Goal: Task Accomplishment & Management: Manage account settings

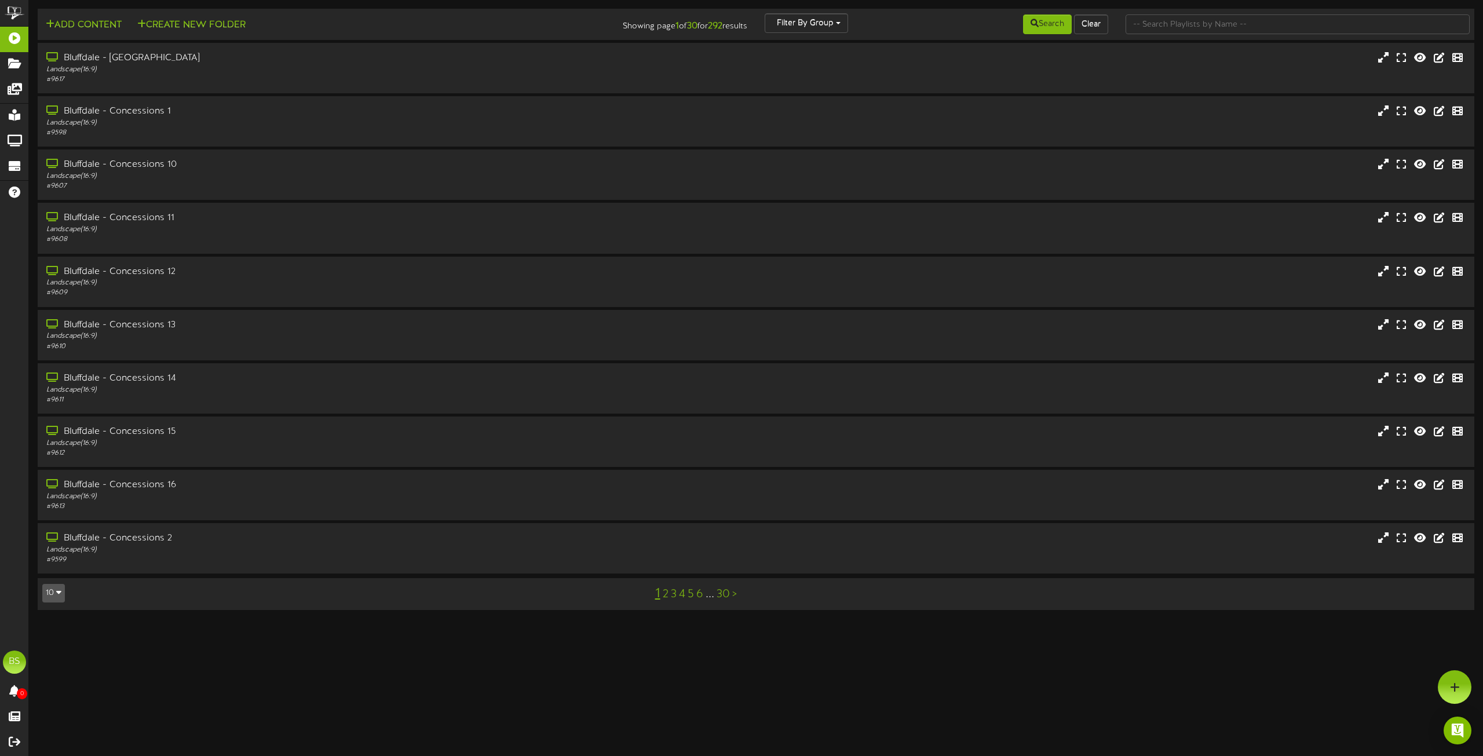
click at [57, 593] on icon "button" at bounding box center [58, 592] width 5 height 8
click at [53, 579] on div "100" at bounding box center [54, 570] width 22 height 17
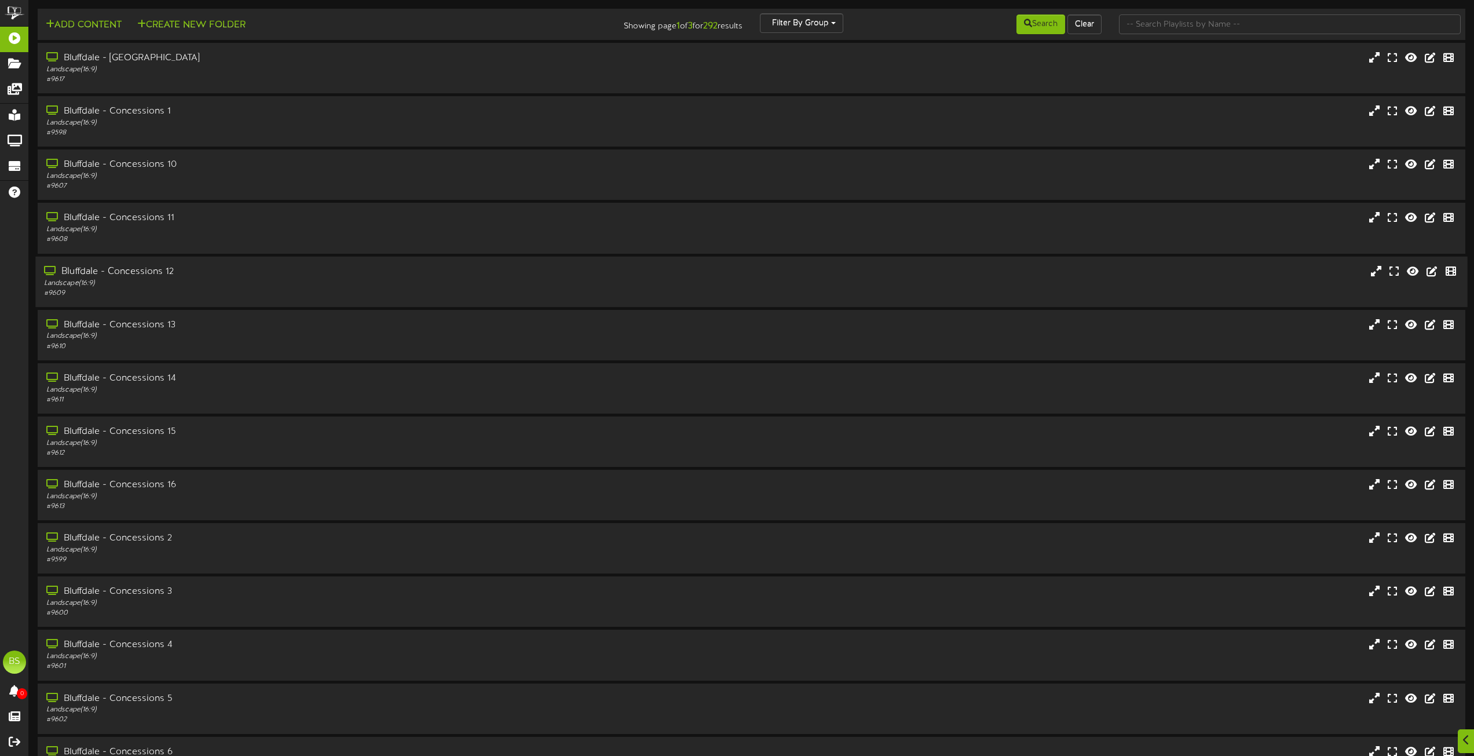
scroll to position [4668, 0]
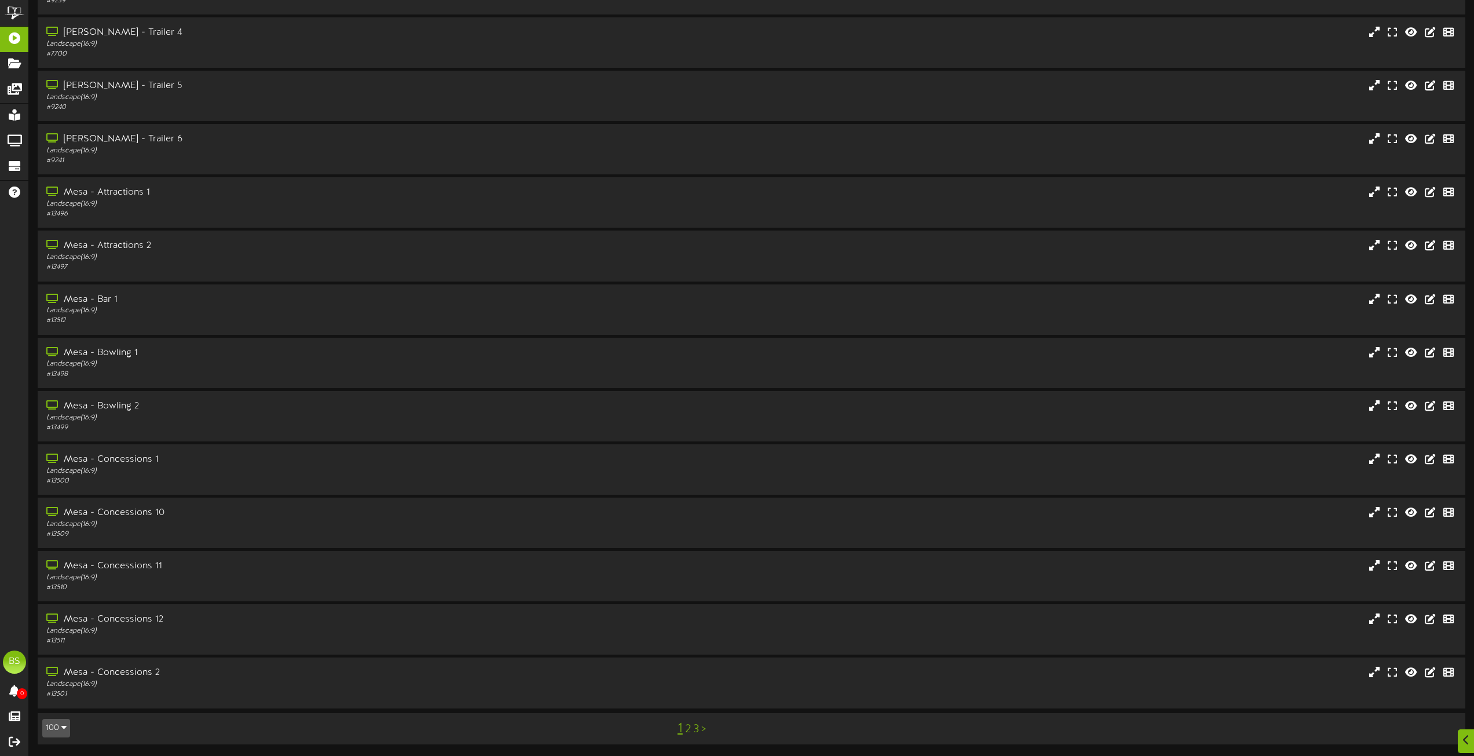
click at [694, 729] on link "3" at bounding box center [696, 729] width 6 height 13
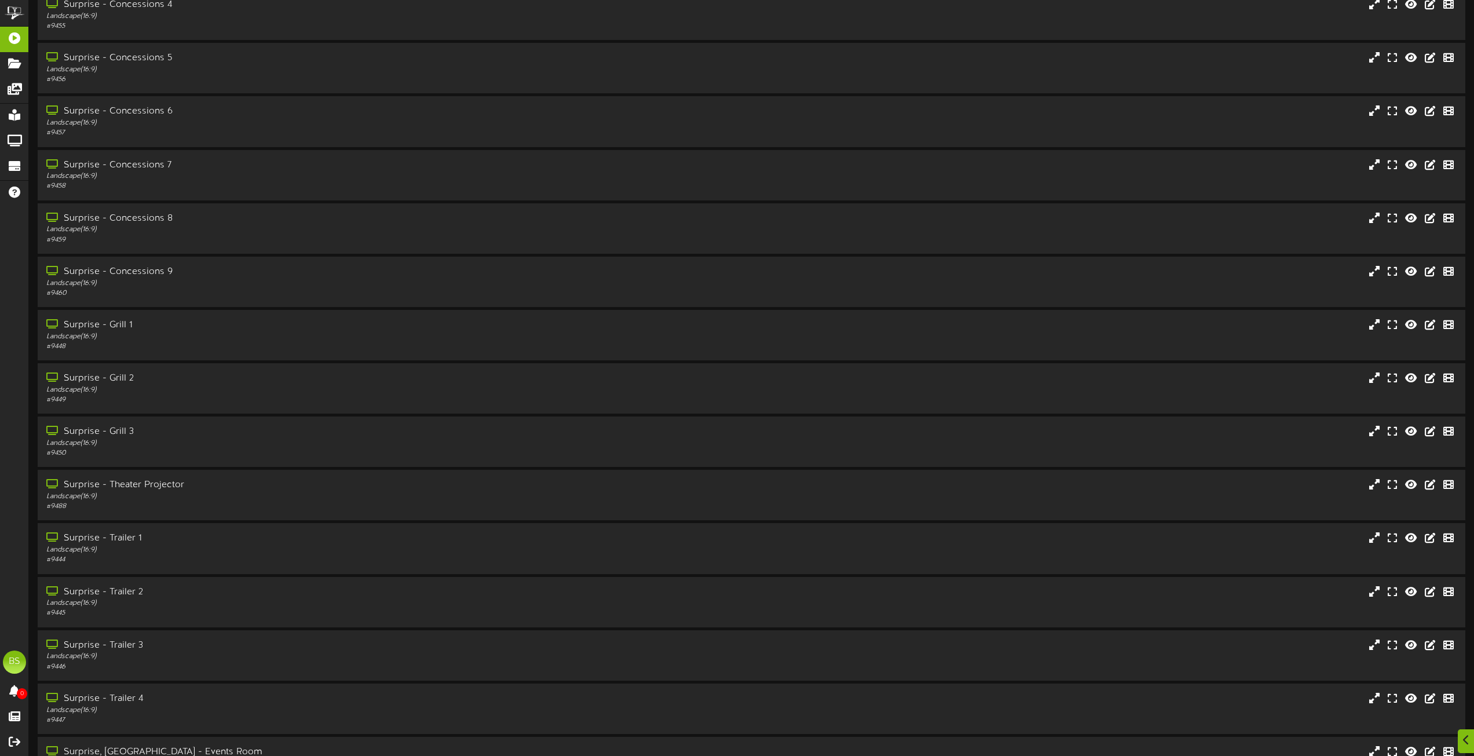
scroll to position [2259, 0]
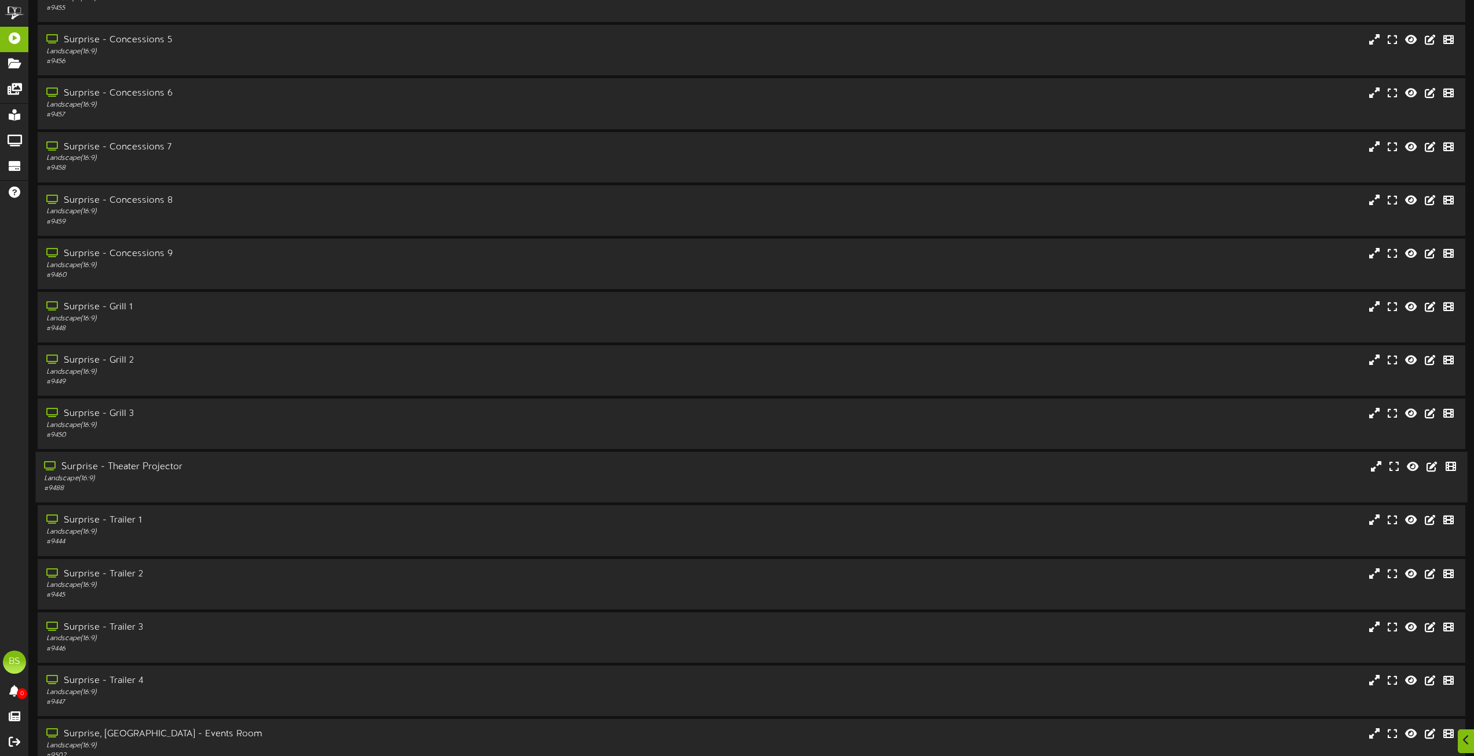
click at [158, 470] on div "Surprise - Theater Projector" at bounding box center [333, 466] width 579 height 13
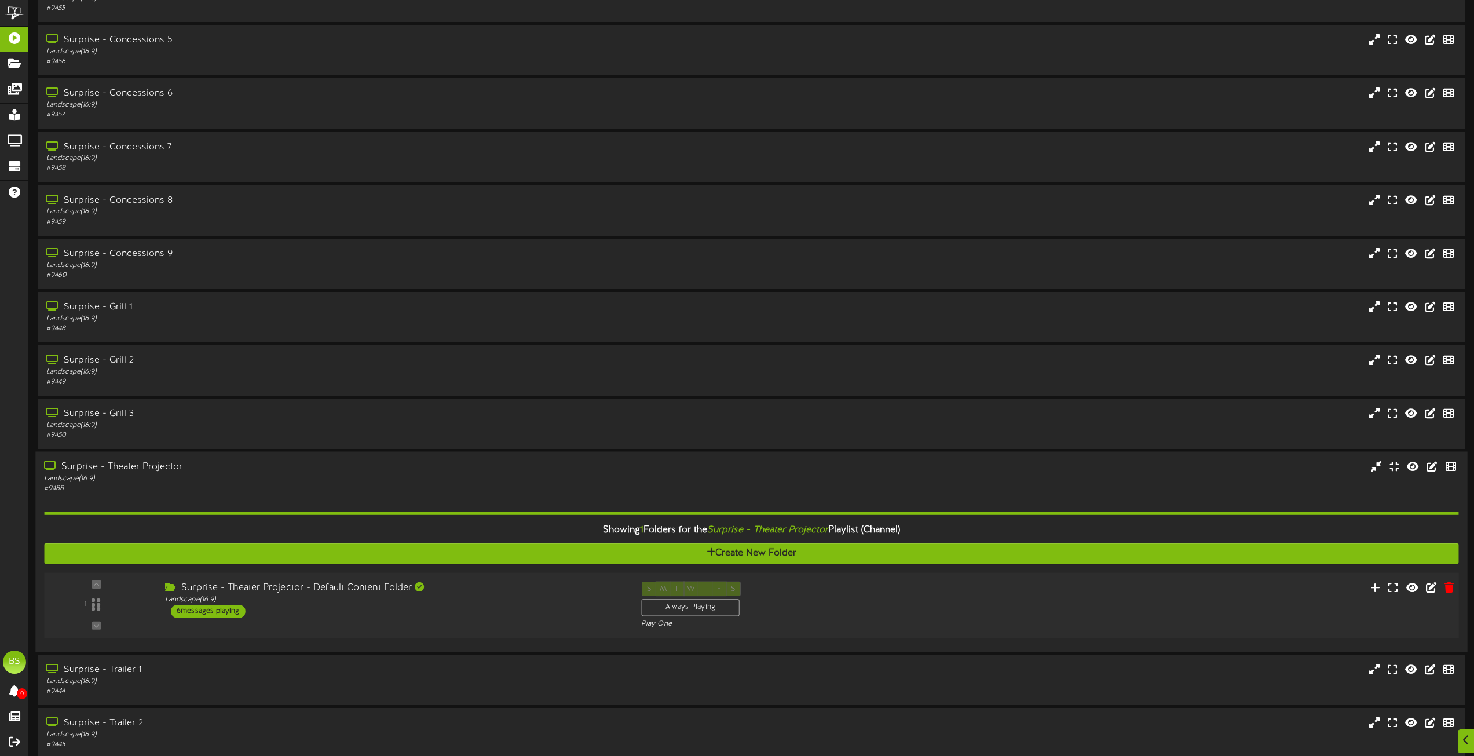
click at [232, 609] on div "6 messages playing" at bounding box center [208, 611] width 75 height 13
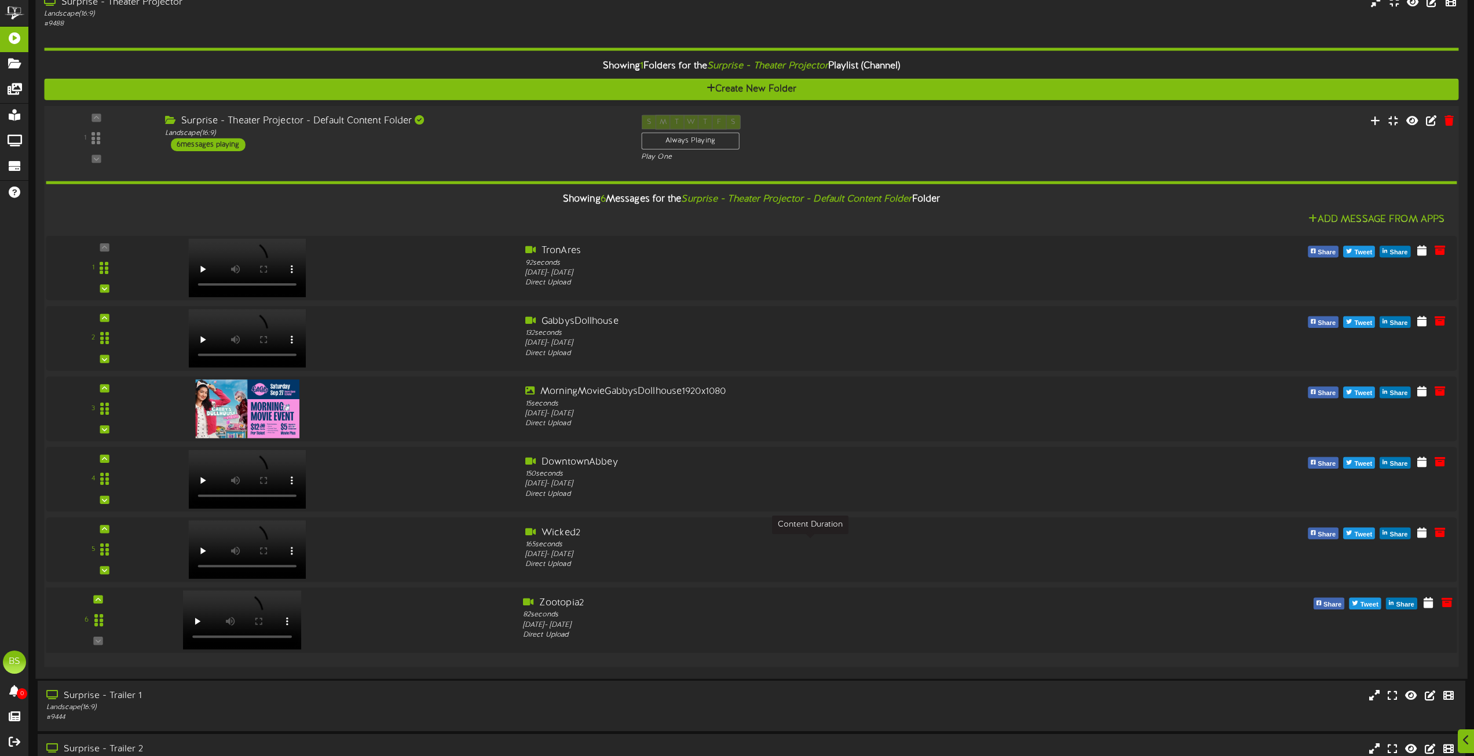
scroll to position [2954, 0]
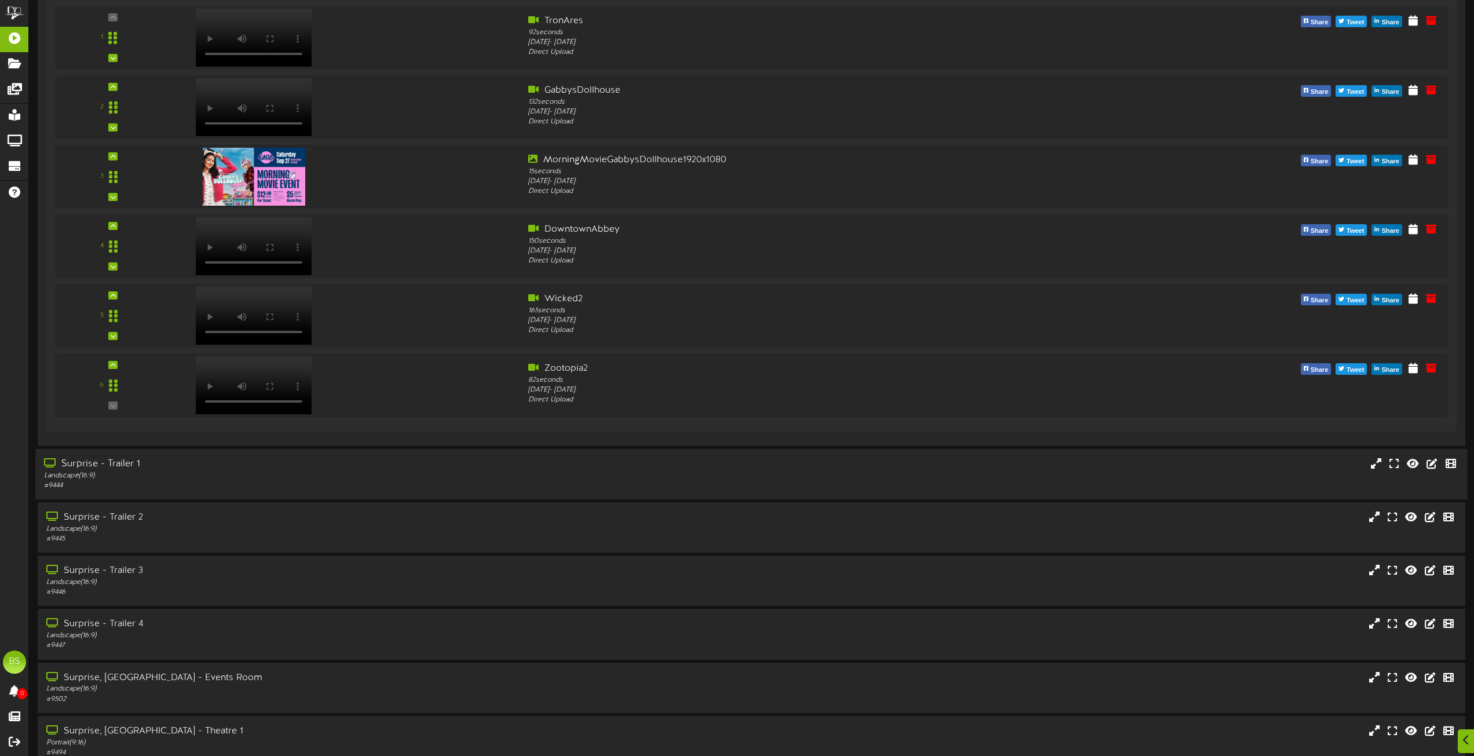
click at [125, 462] on div "Surprise - Trailer 1" at bounding box center [333, 464] width 579 height 13
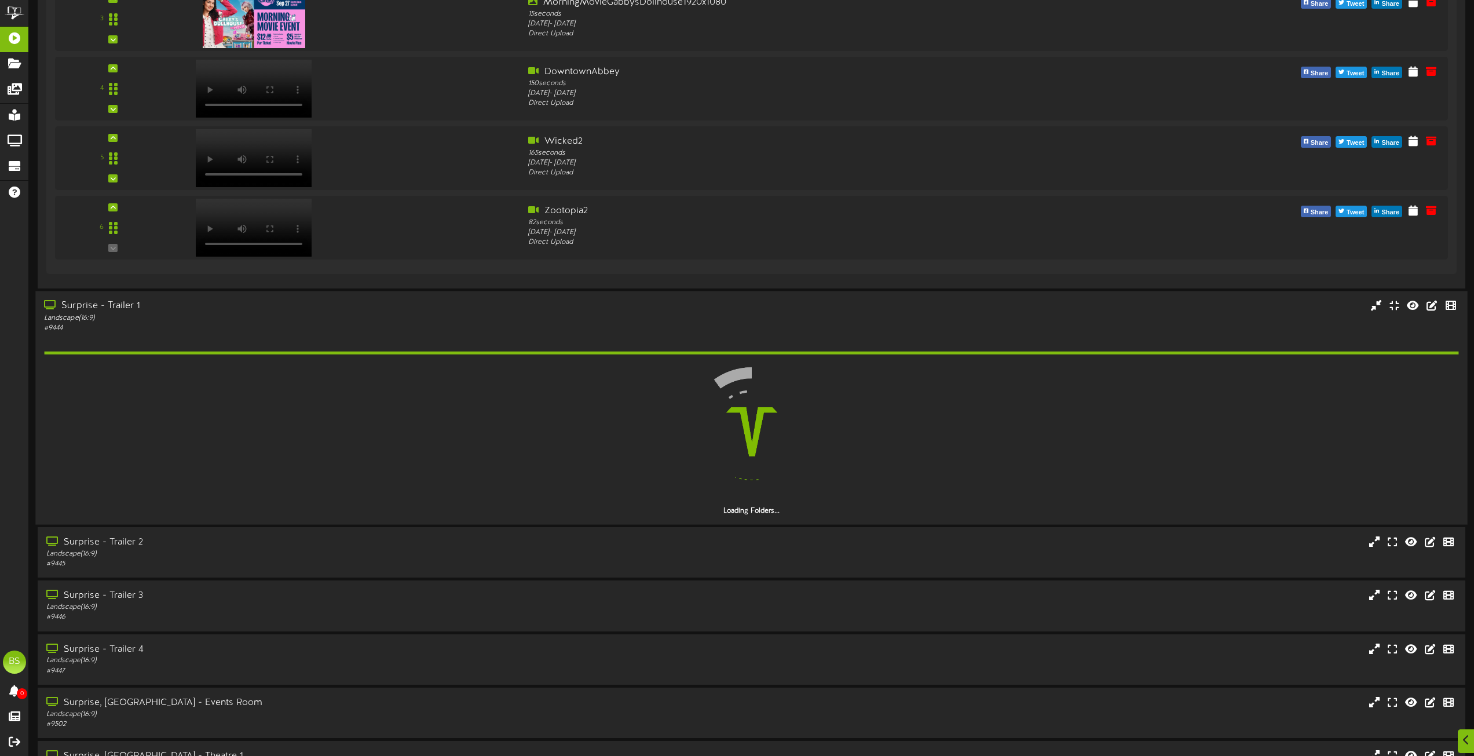
scroll to position [3128, 0]
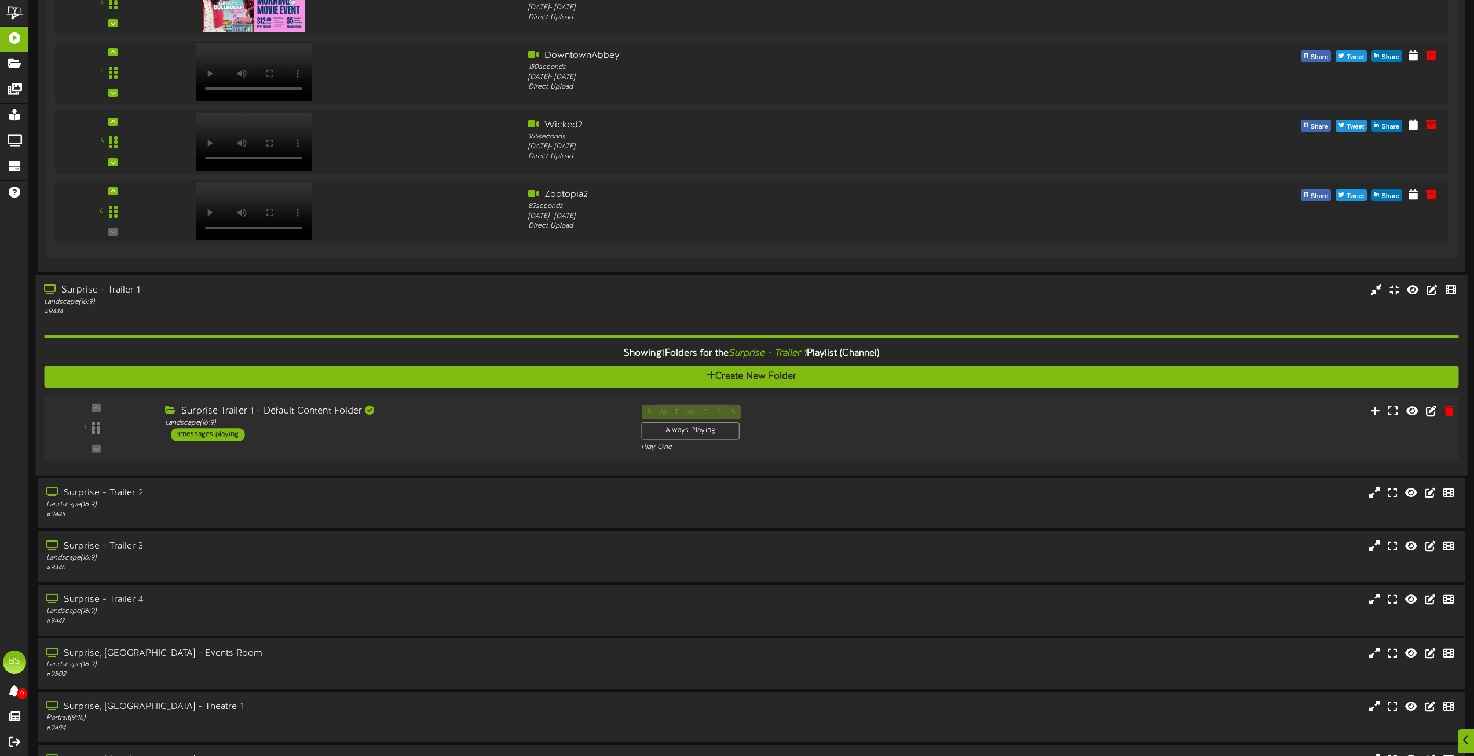
click at [229, 430] on div "3 messages playing" at bounding box center [208, 434] width 74 height 13
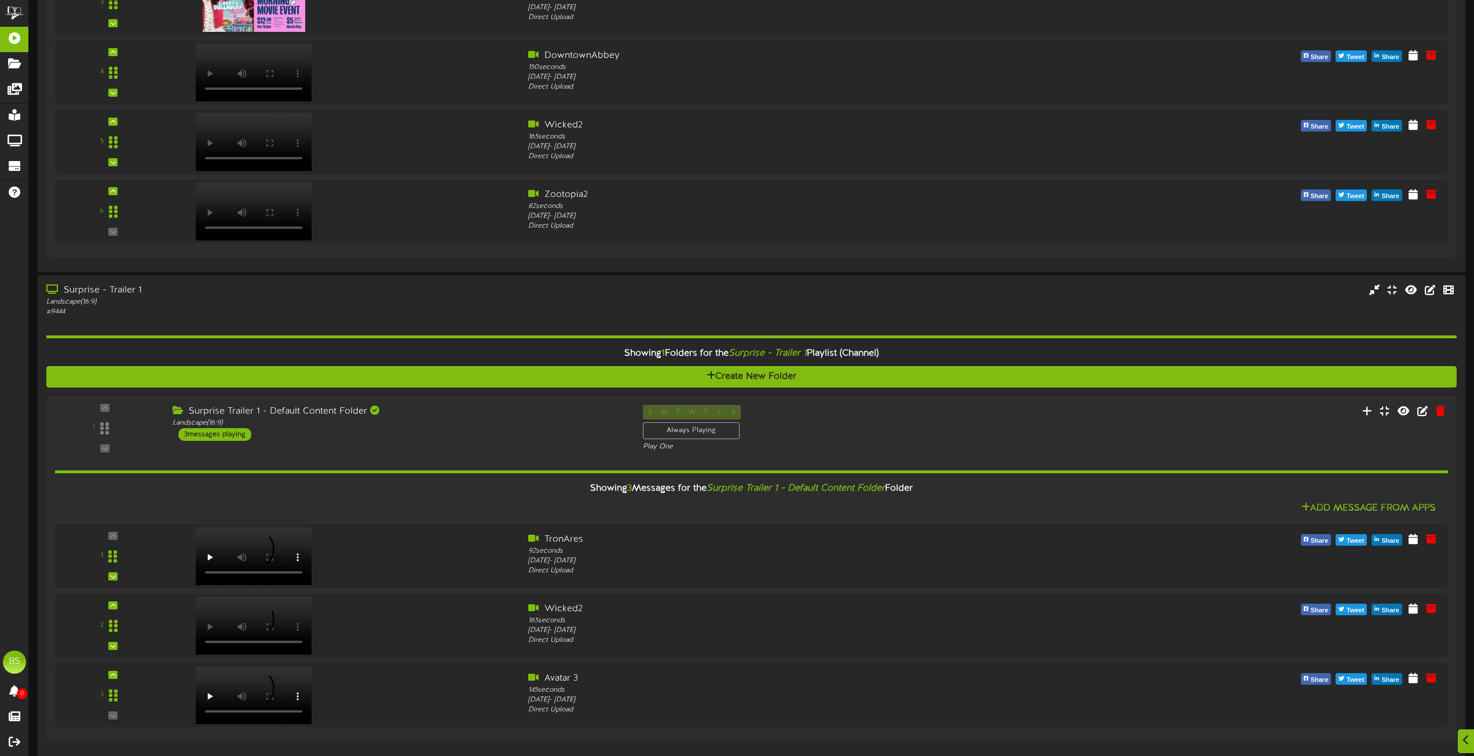
scroll to position [3360, 0]
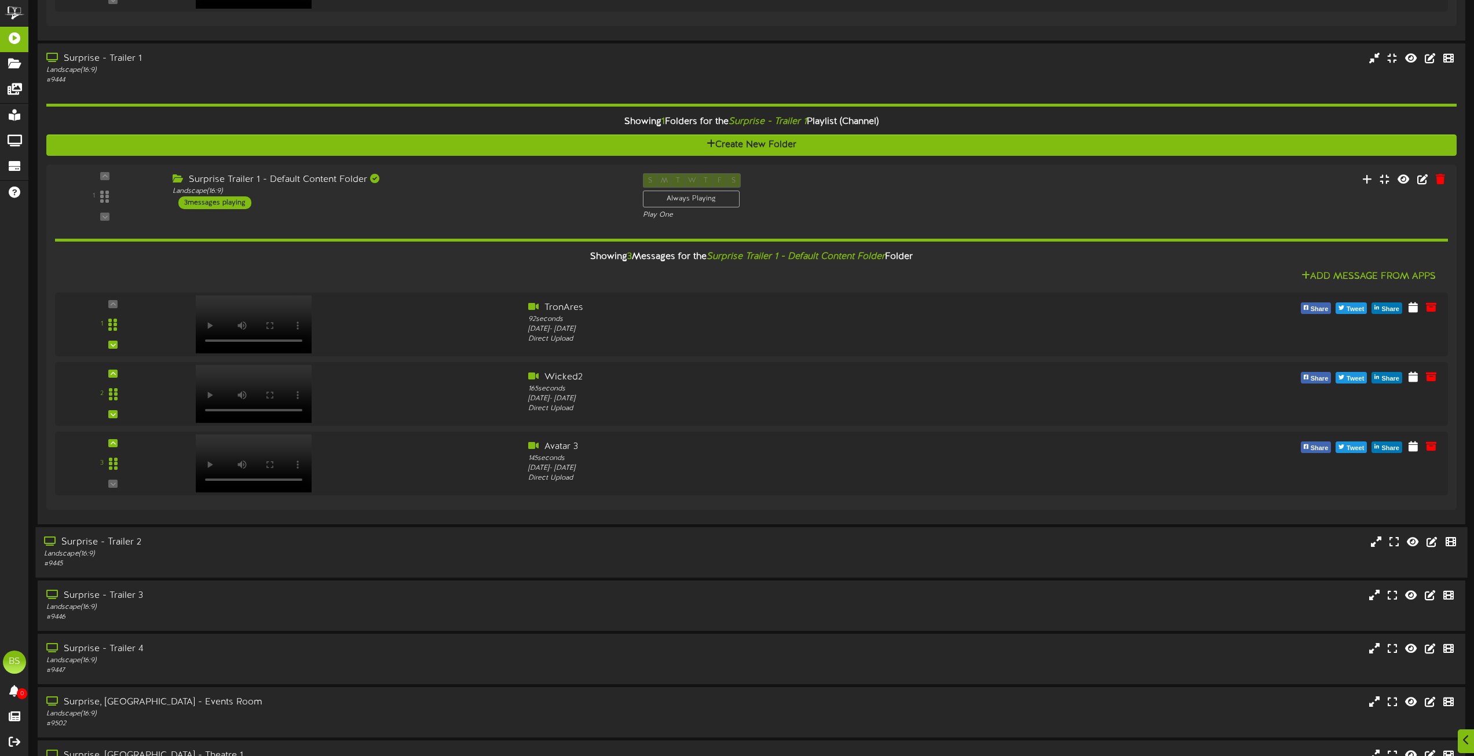
click at [122, 539] on div "Surprise - Trailer 2" at bounding box center [333, 542] width 579 height 13
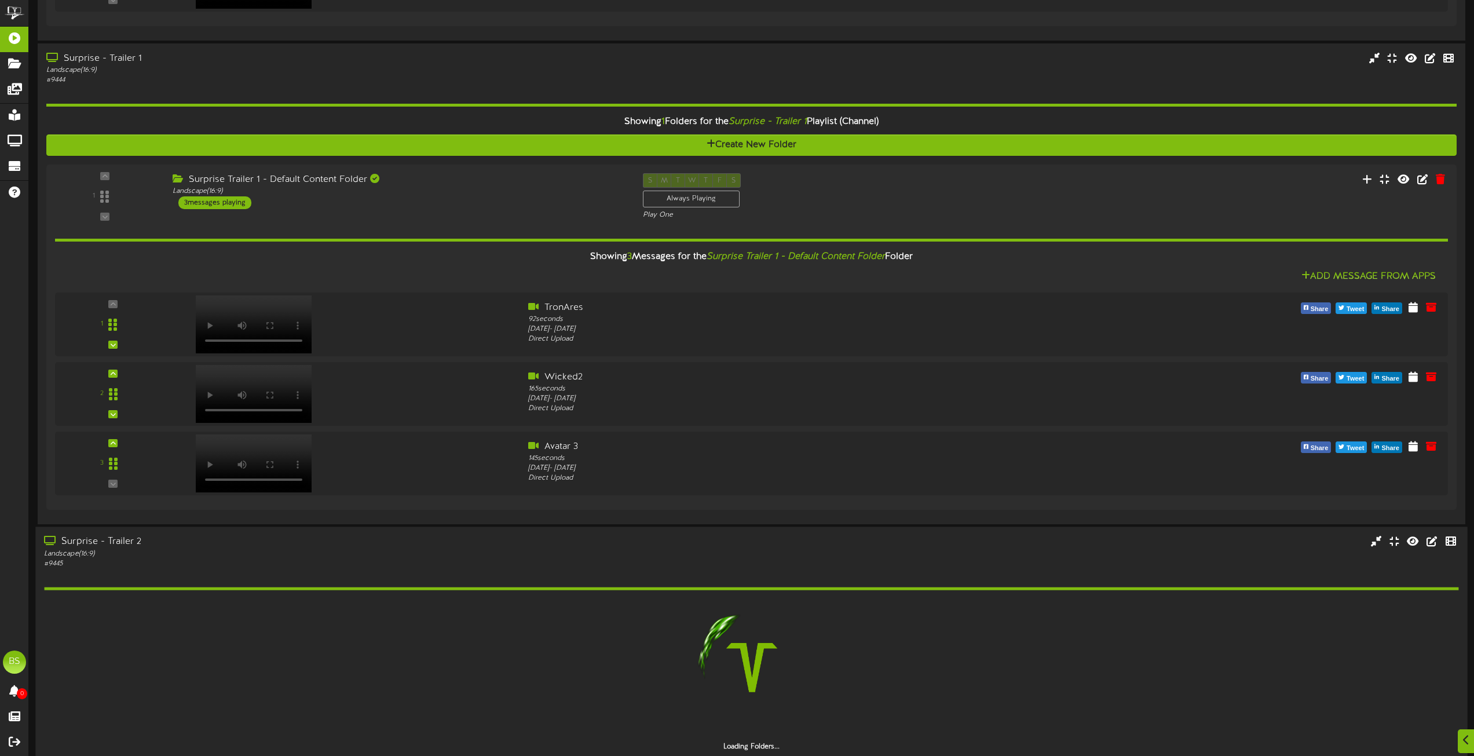
scroll to position [3591, 0]
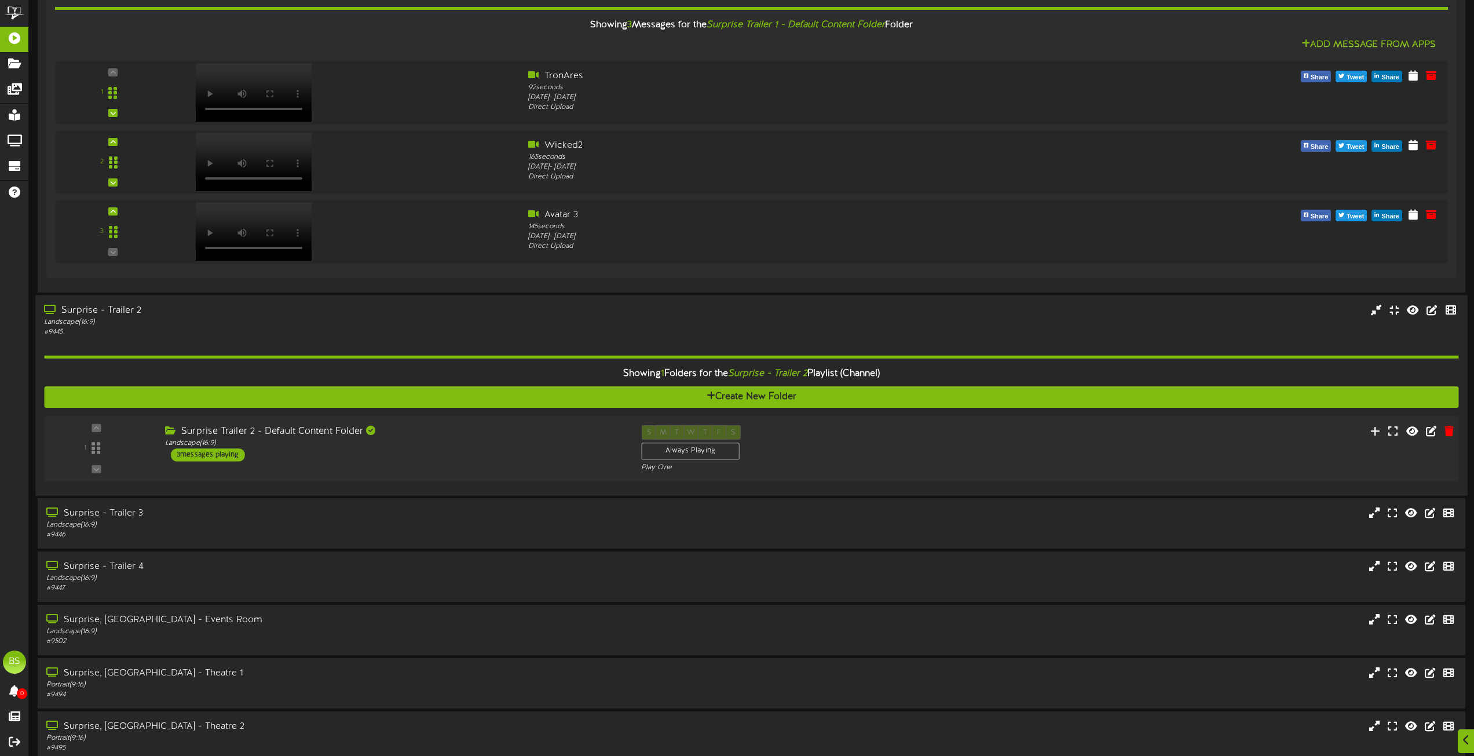
click at [230, 459] on div "3 messages playing" at bounding box center [208, 454] width 74 height 13
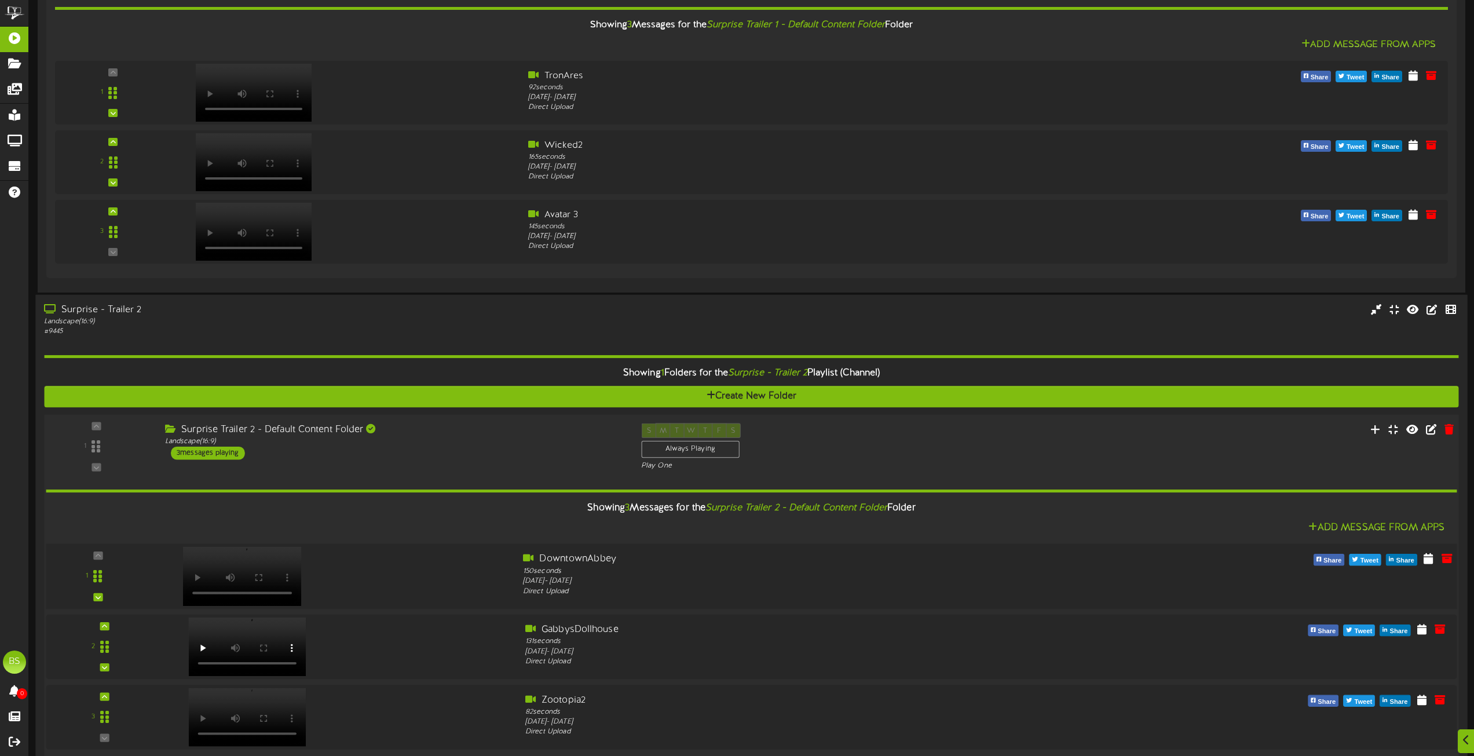
scroll to position [3823, 0]
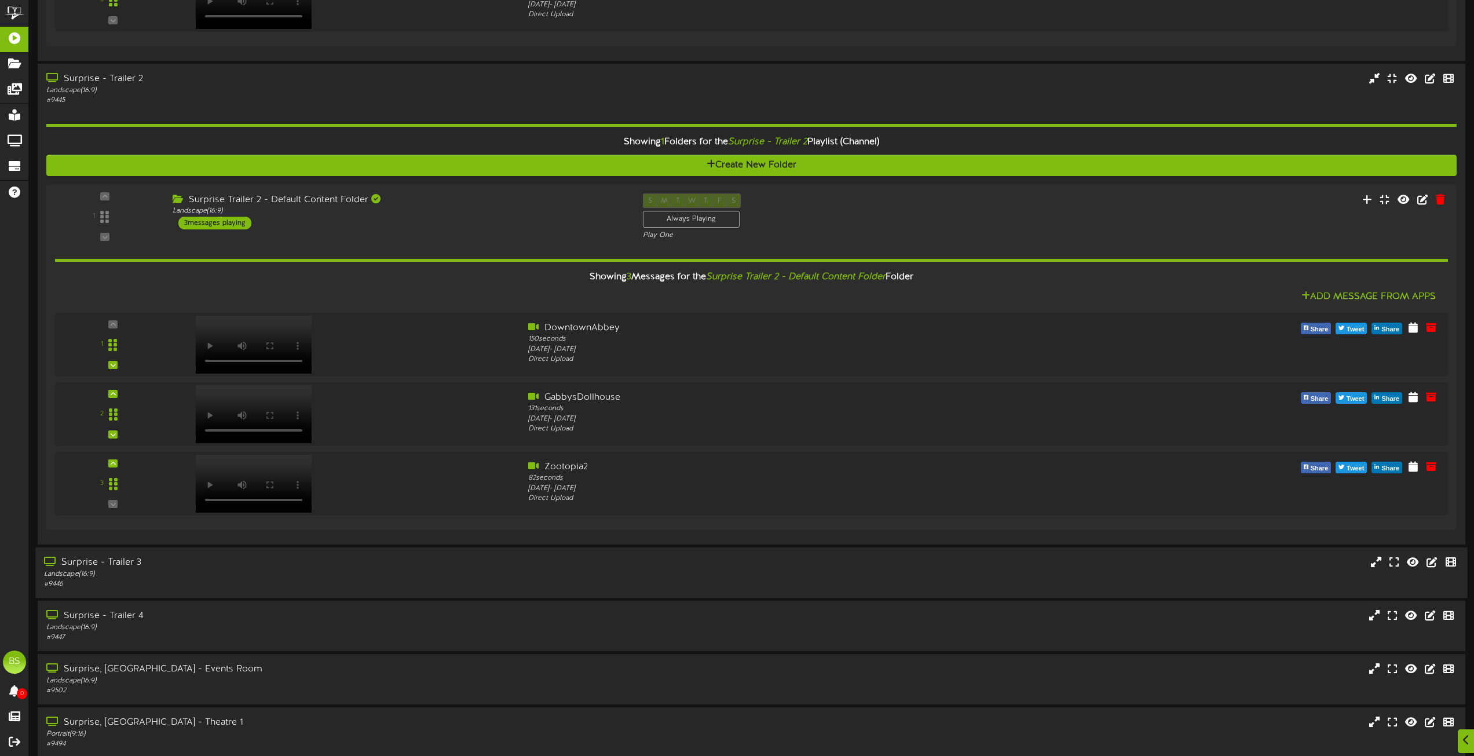
click at [98, 568] on div "Surprise - Trailer 3" at bounding box center [333, 562] width 579 height 13
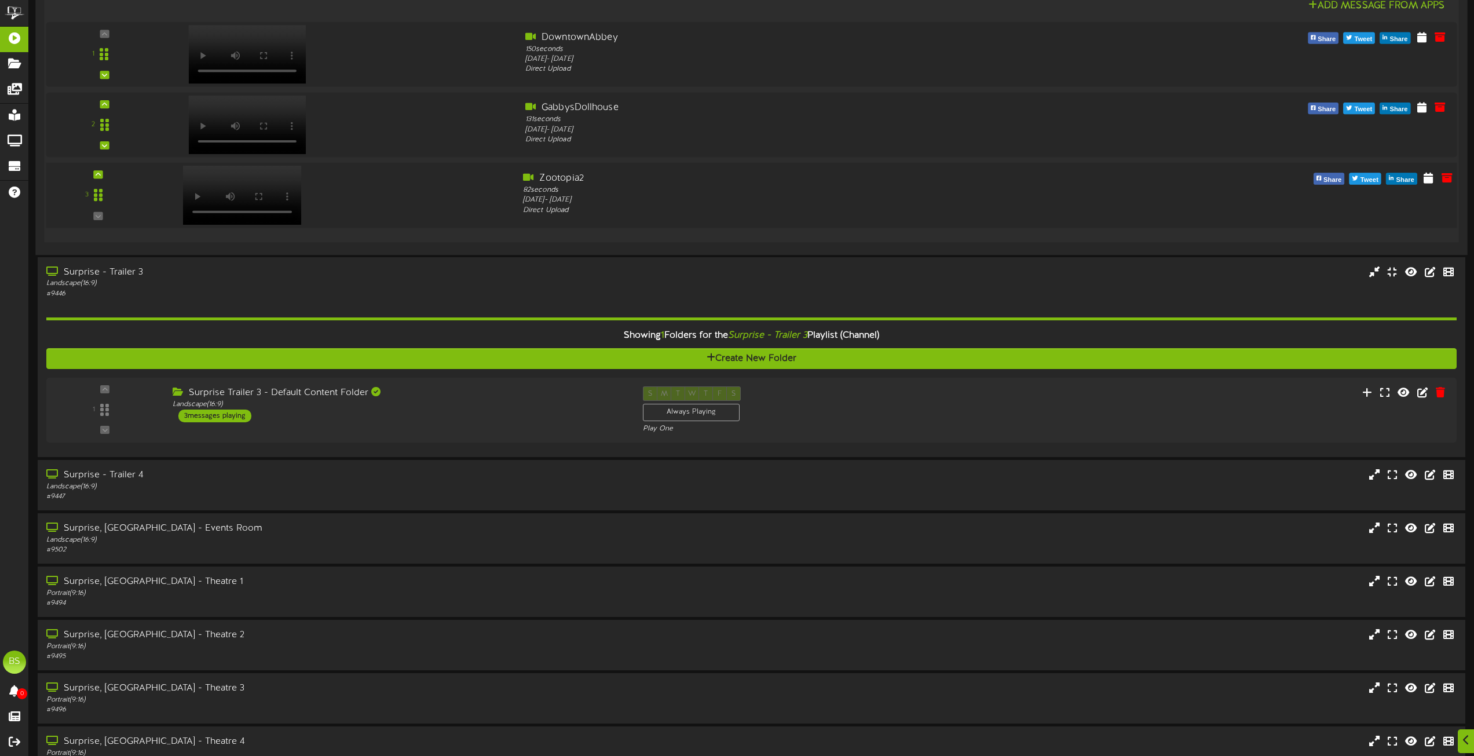
scroll to position [4170, 0]
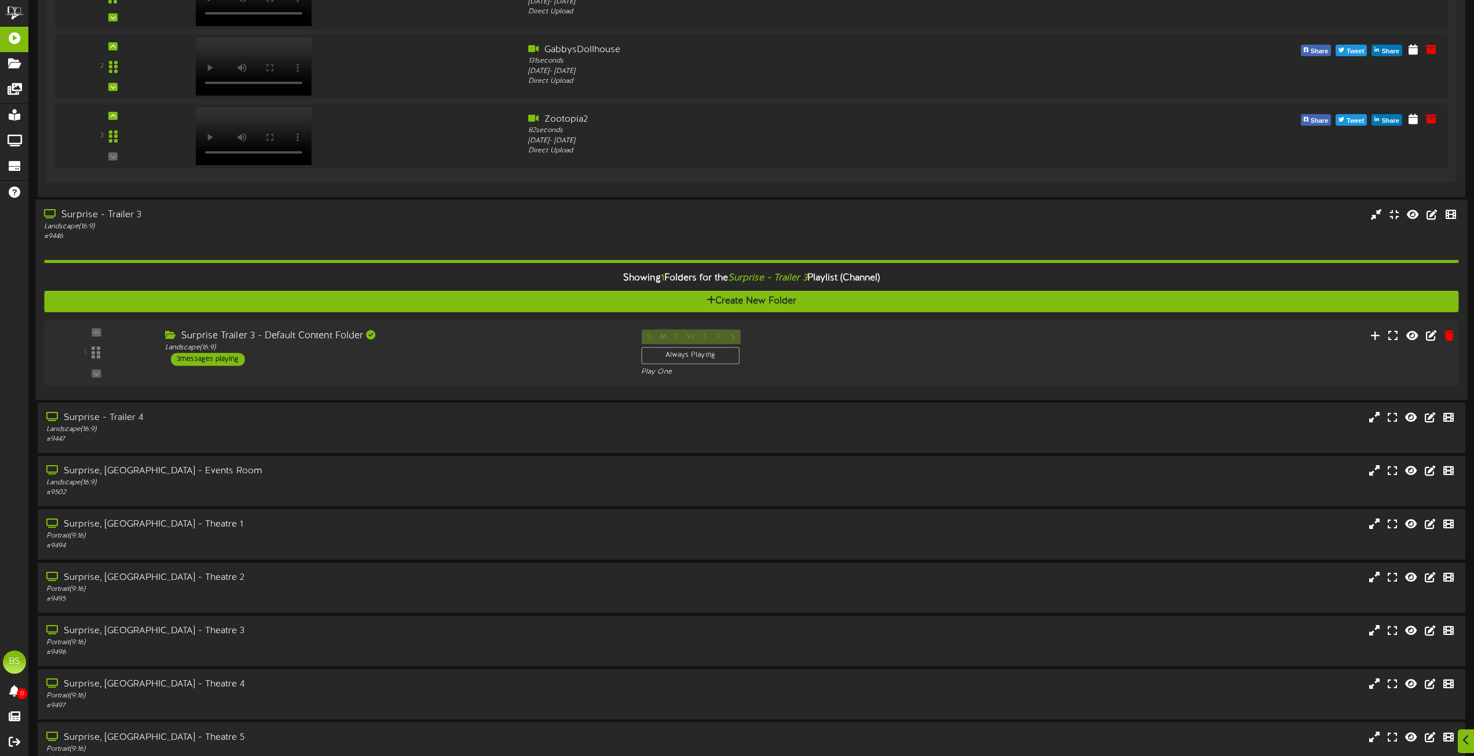
drag, startPoint x: 233, startPoint y: 359, endPoint x: 281, endPoint y: 375, distance: 50.2
click at [235, 359] on div "3 messages playing" at bounding box center [208, 359] width 74 height 13
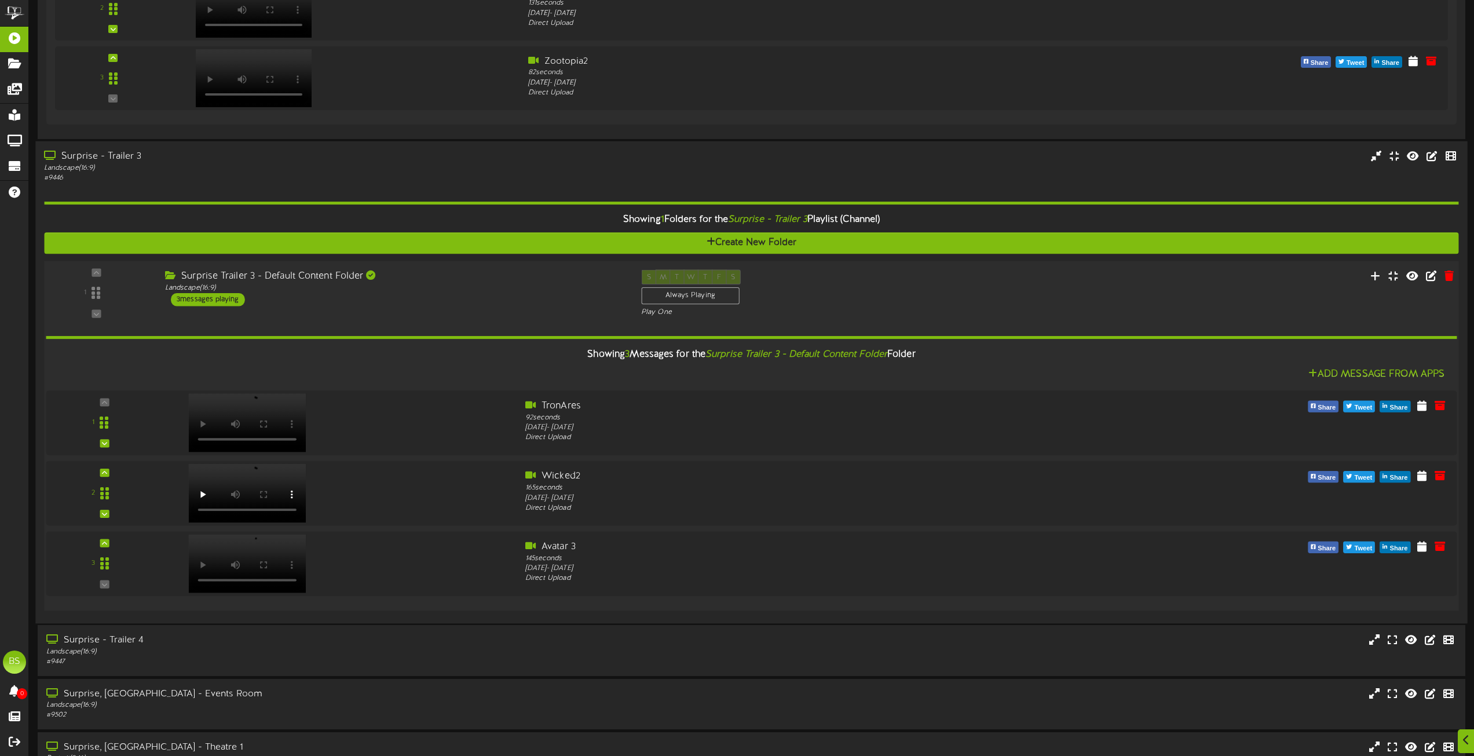
scroll to position [4518, 0]
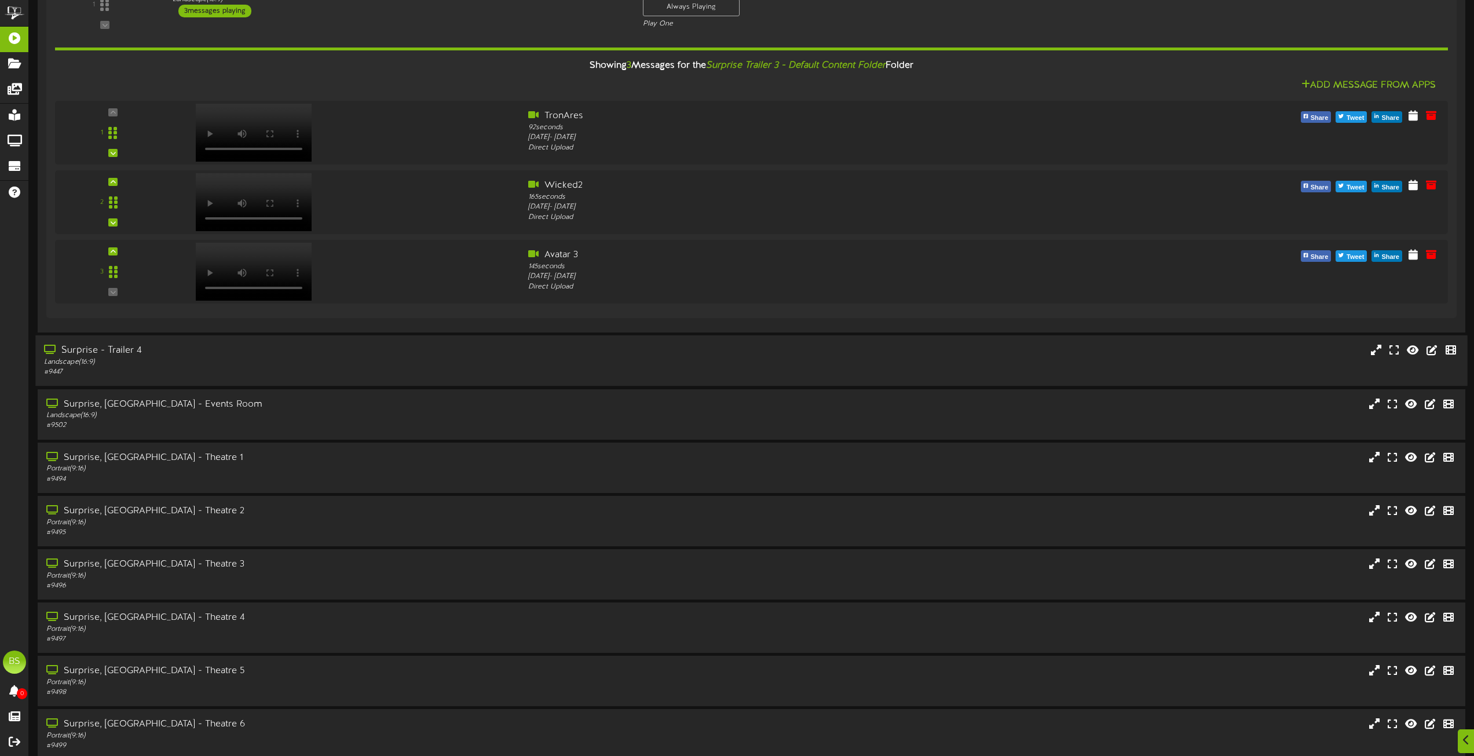
click at [111, 348] on div "Surprise - Trailer 4" at bounding box center [333, 350] width 579 height 13
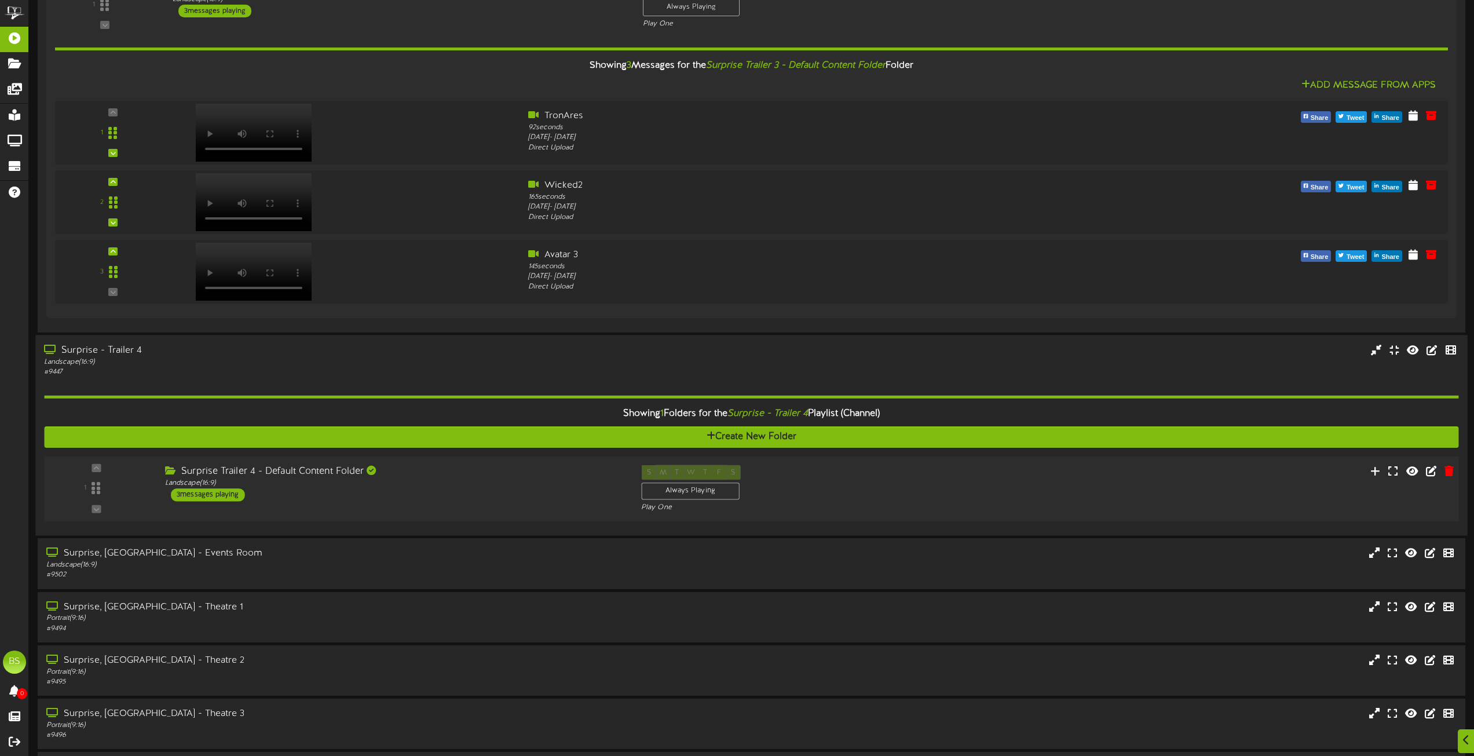
click at [224, 498] on div "3 messages playing" at bounding box center [208, 494] width 74 height 13
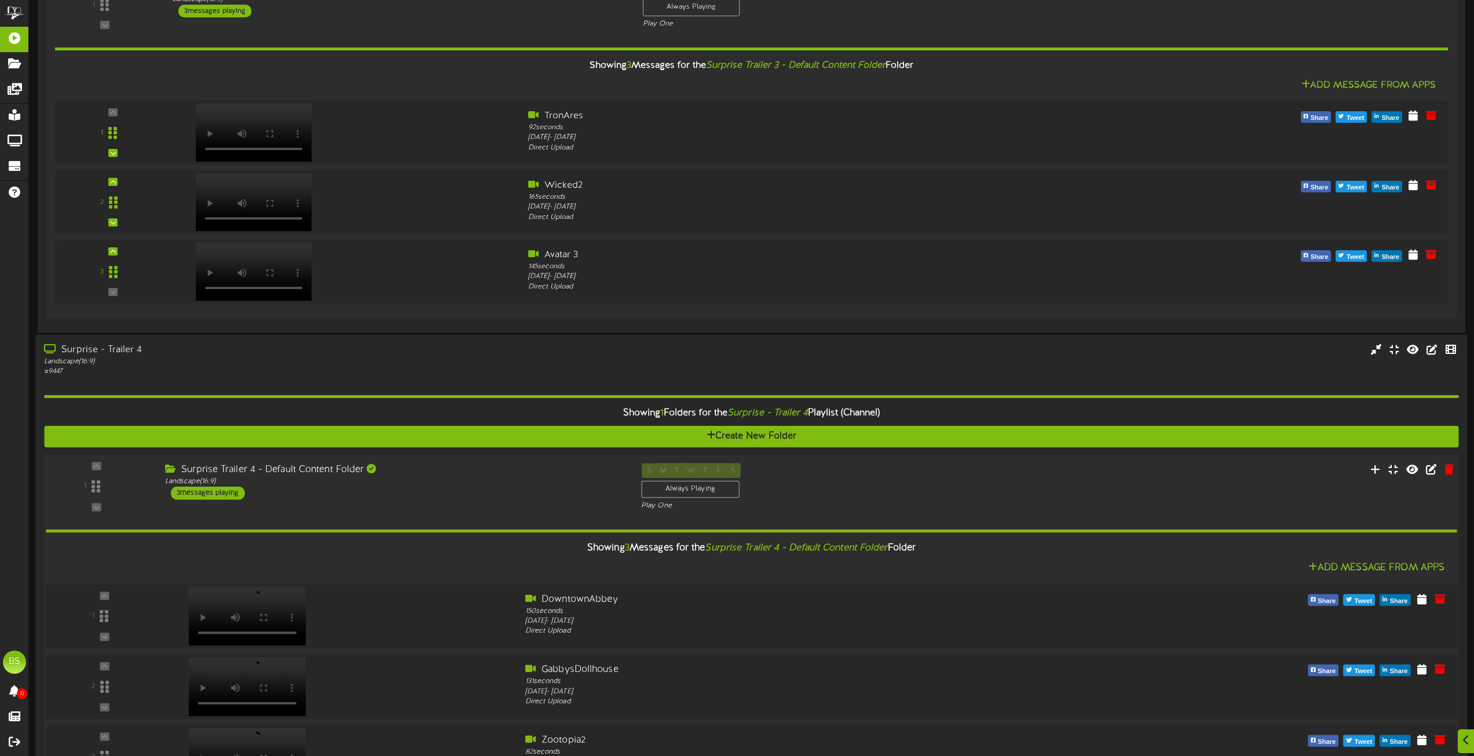
scroll to position [4750, 0]
